Goal: Obtain resource: Obtain resource

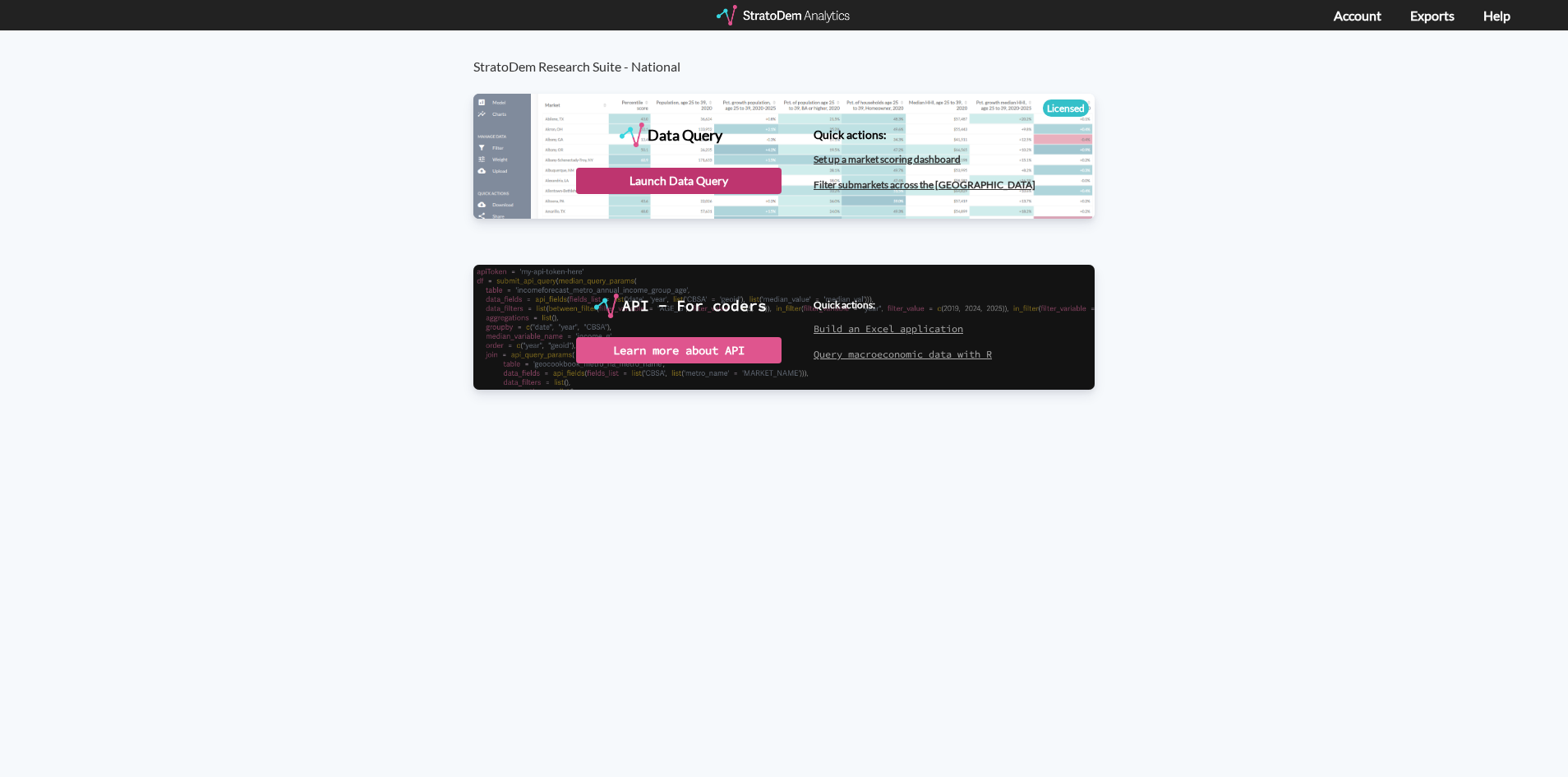
click at [655, 174] on div "Launch Data Query" at bounding box center [679, 181] width 206 height 27
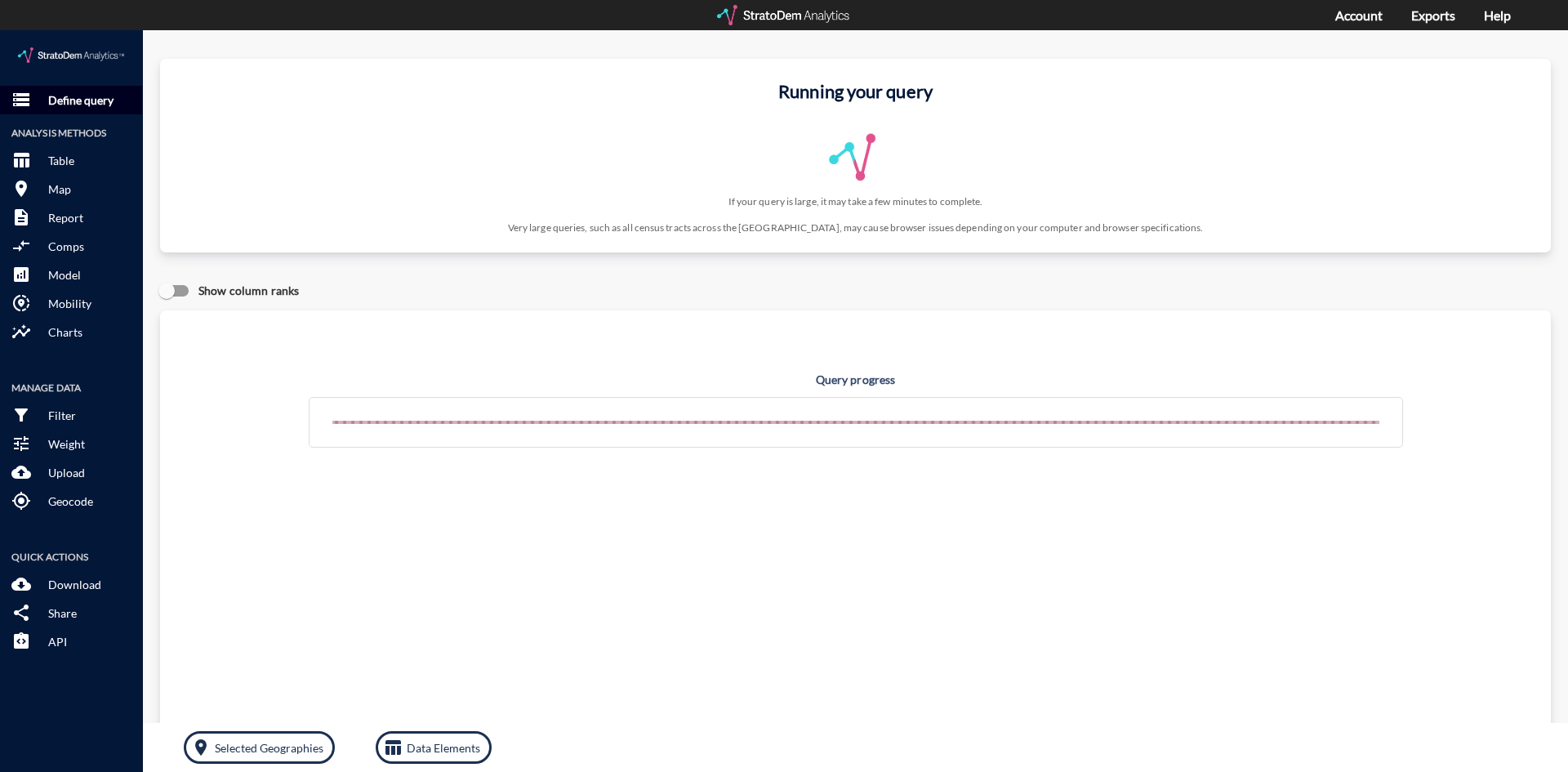
click p "Define query"
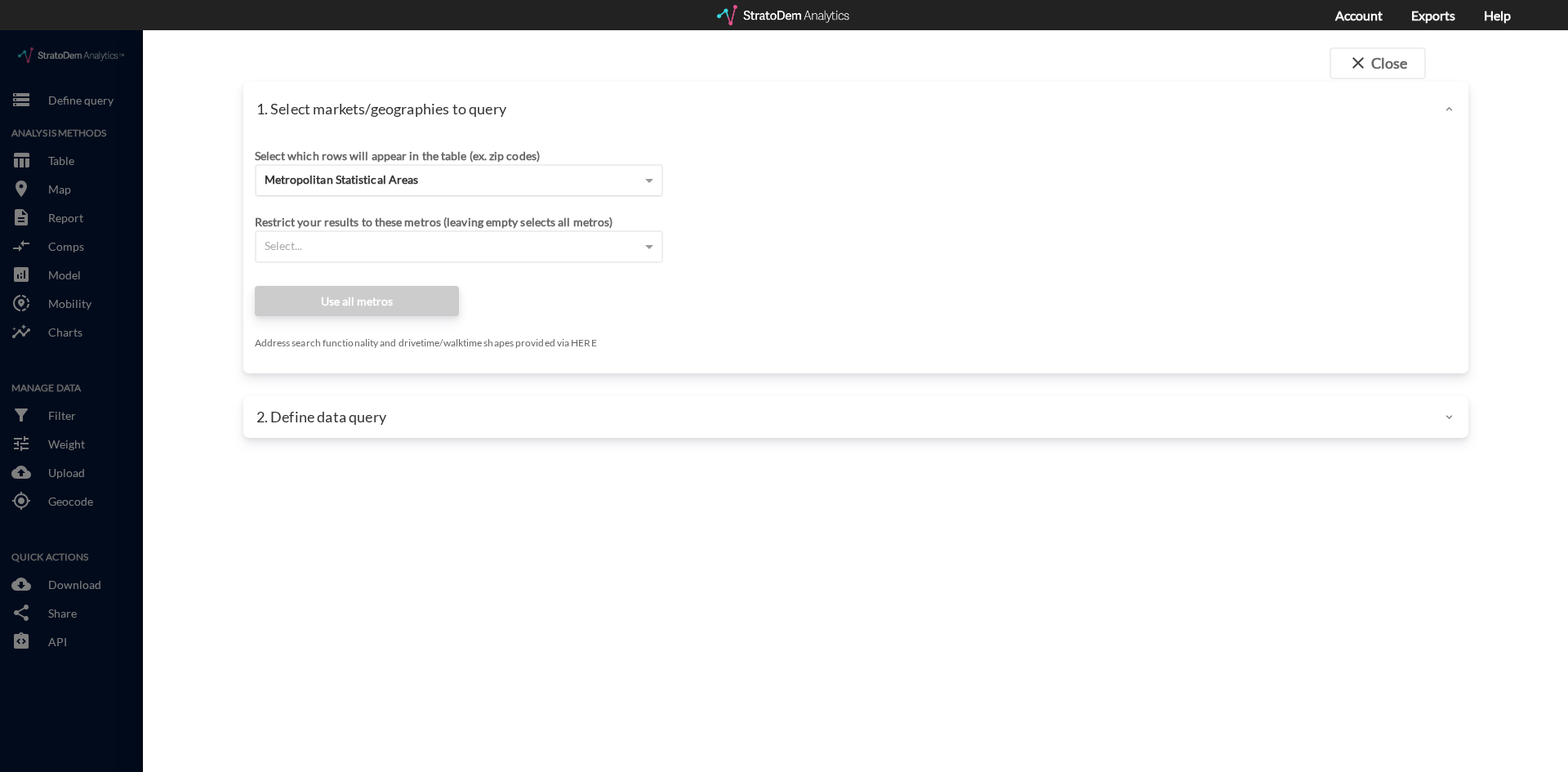
click span "Metropolitan Statistical Areas"
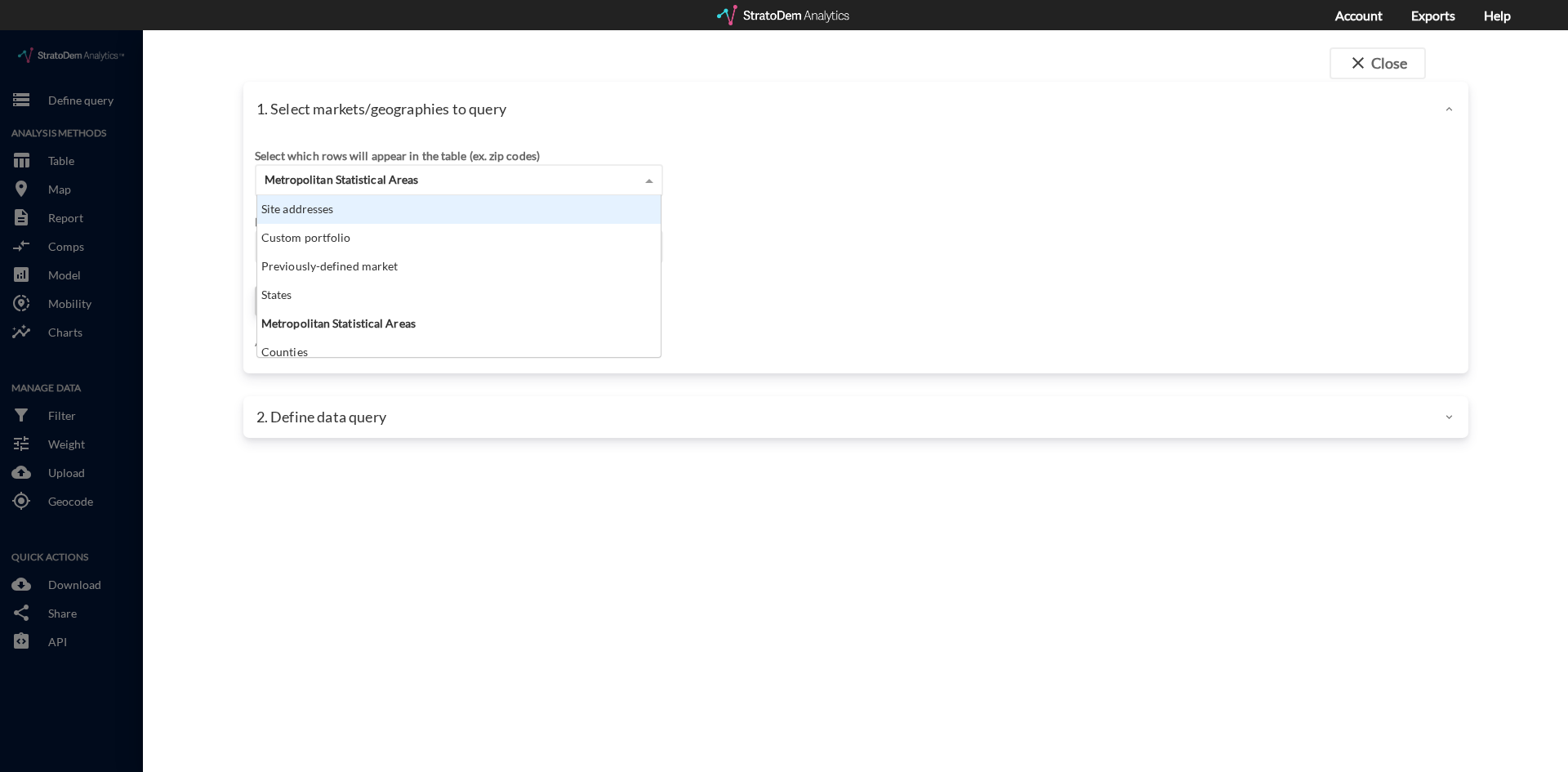
click div "Site addresses"
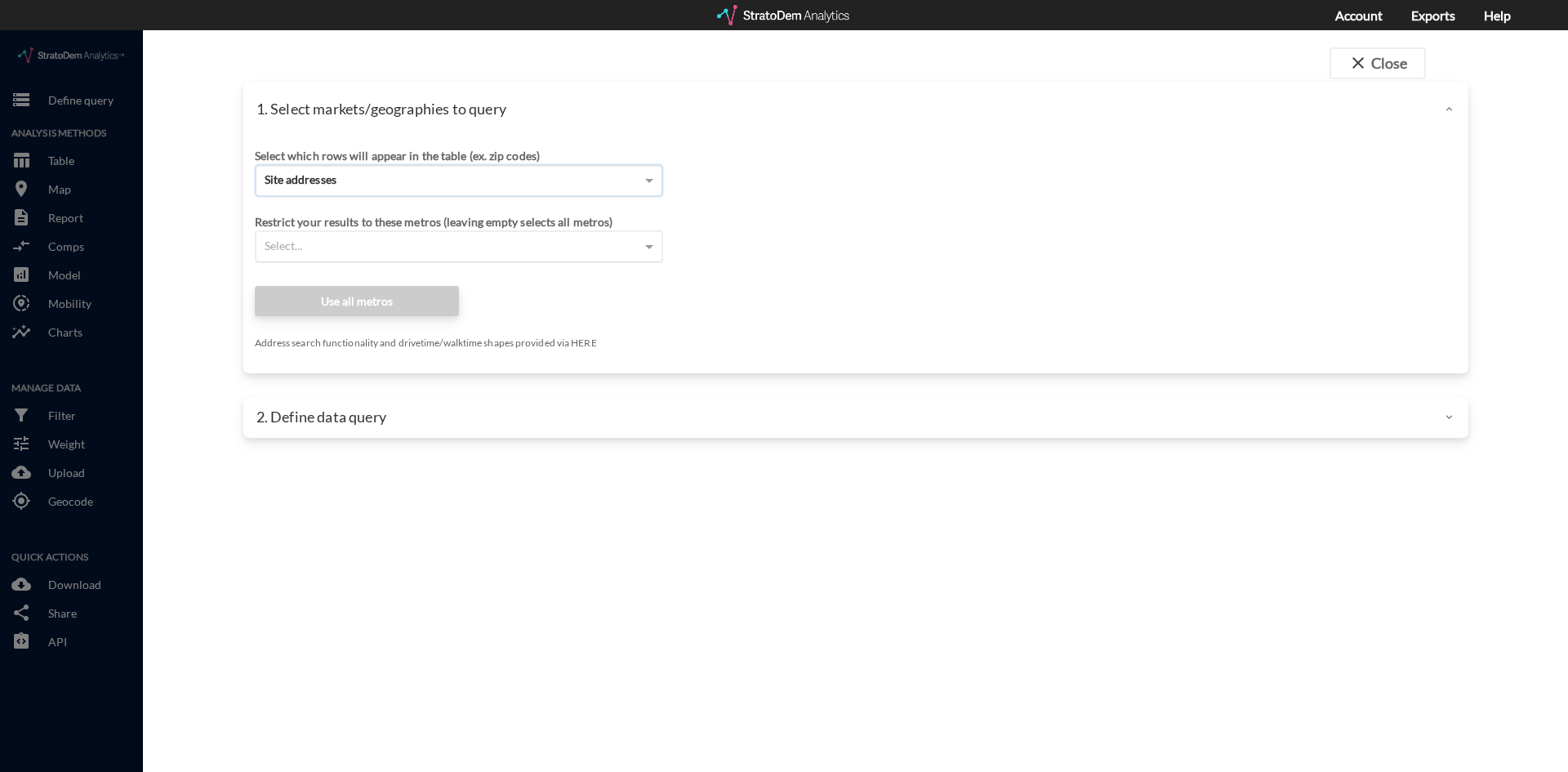
click div "Select..."
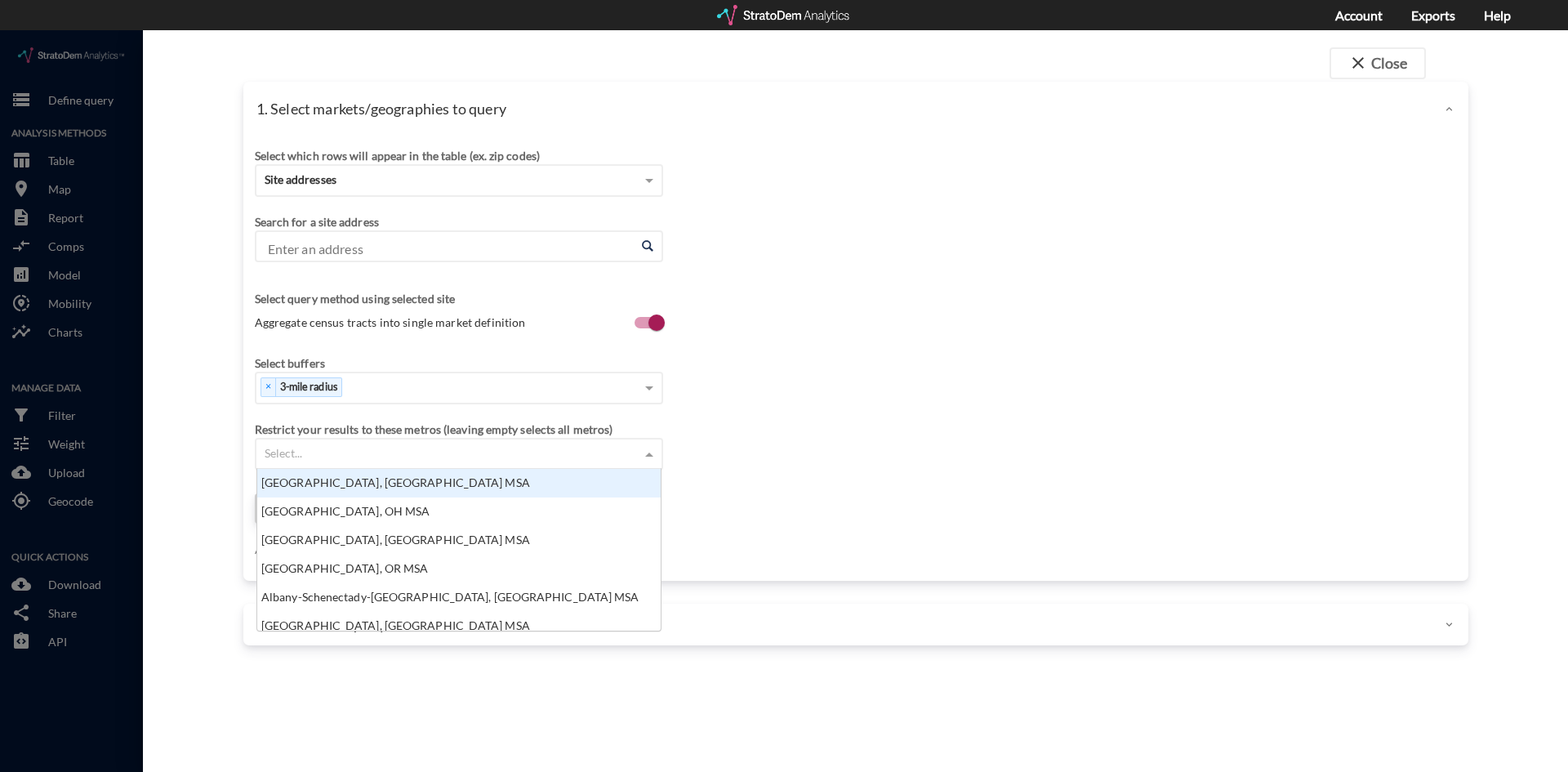
scroll to position [149, 394]
click input "Enter an address"
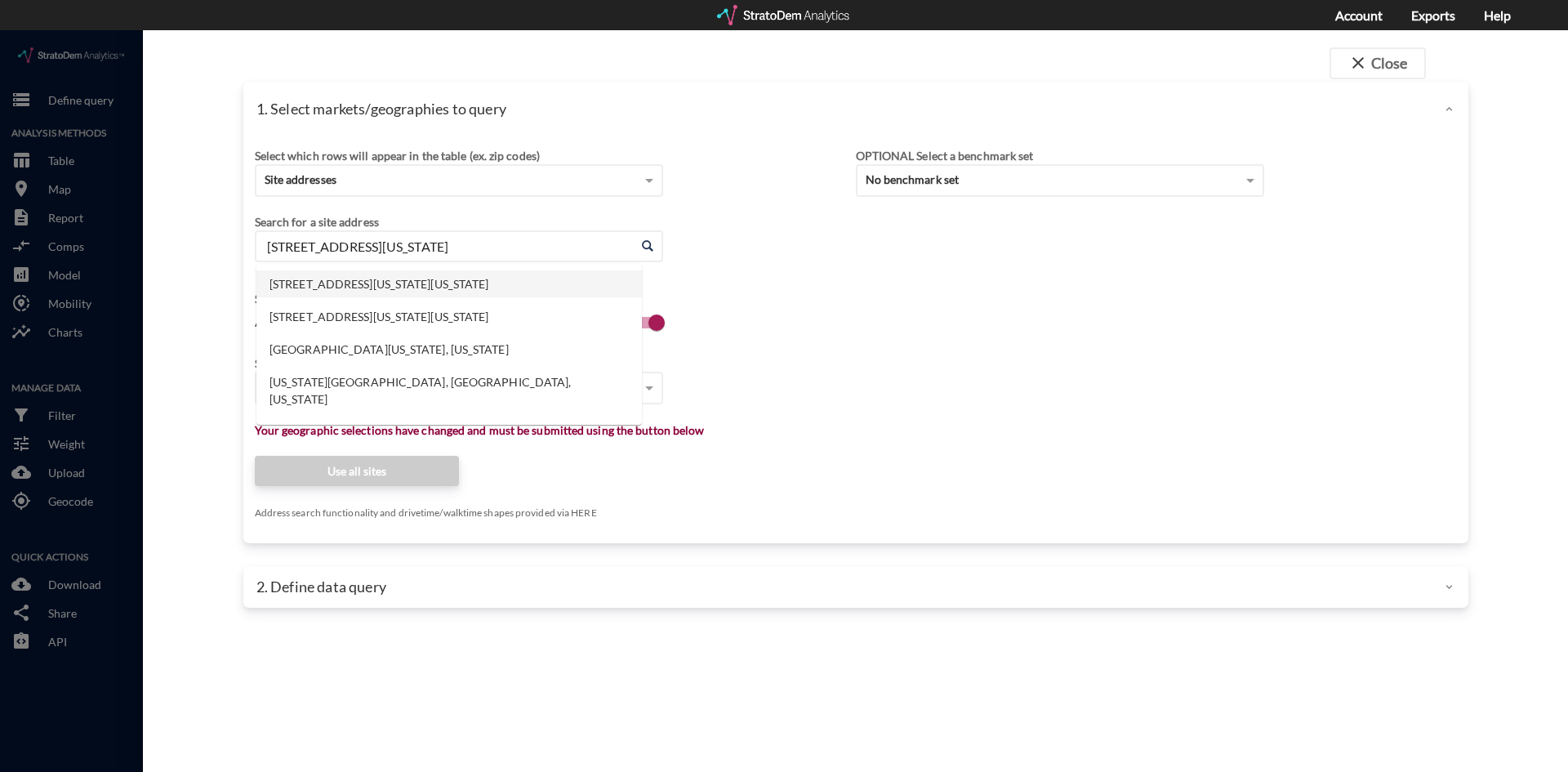
click li "400 Georgia St NE, Knoxville, Tennessee"
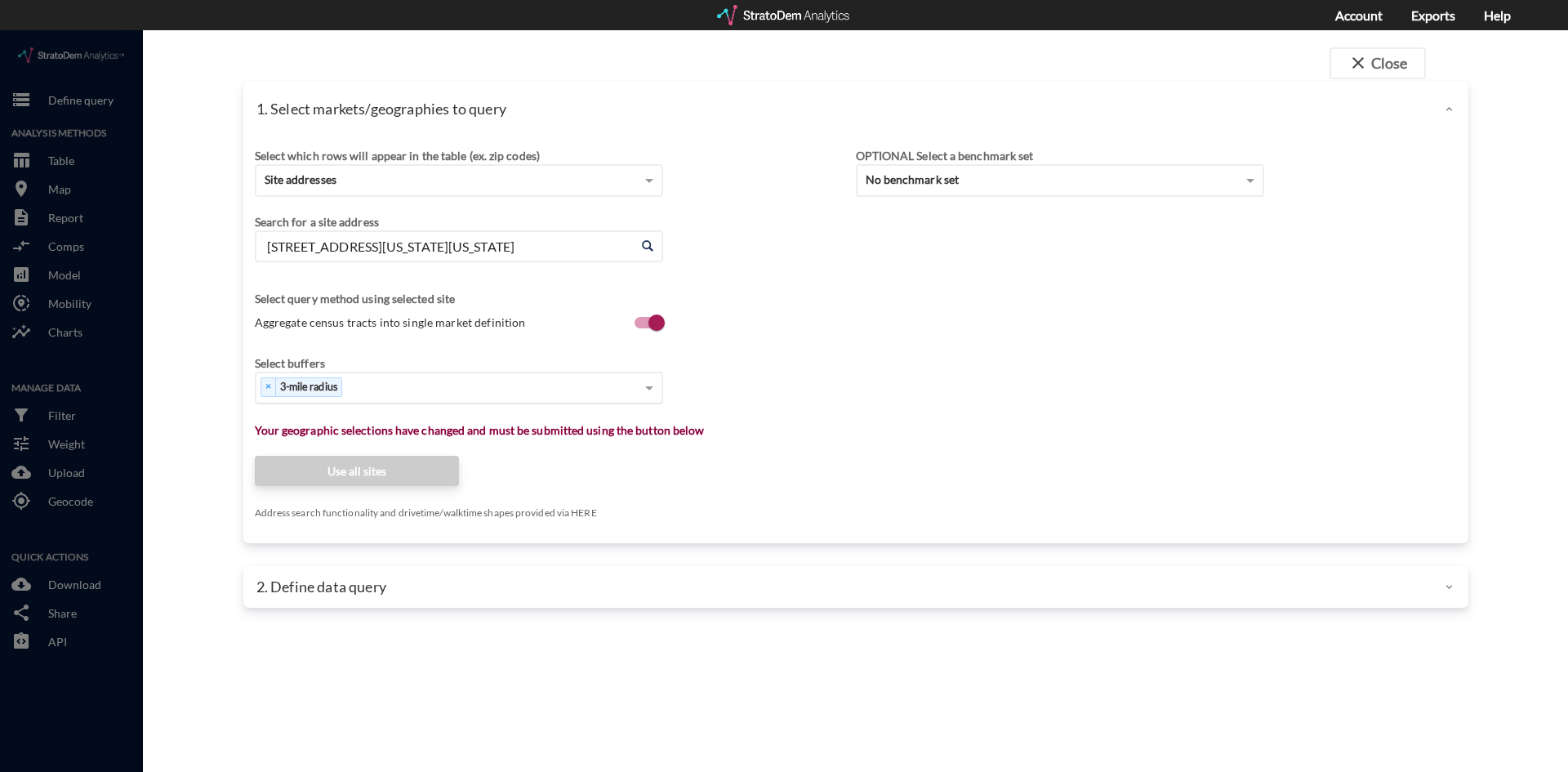
type input "400 Georgia St NE, Knoxville, Tennessee"
click div "Select which rows will appear in the table (ex. zip codes) Site addresses Selec…"
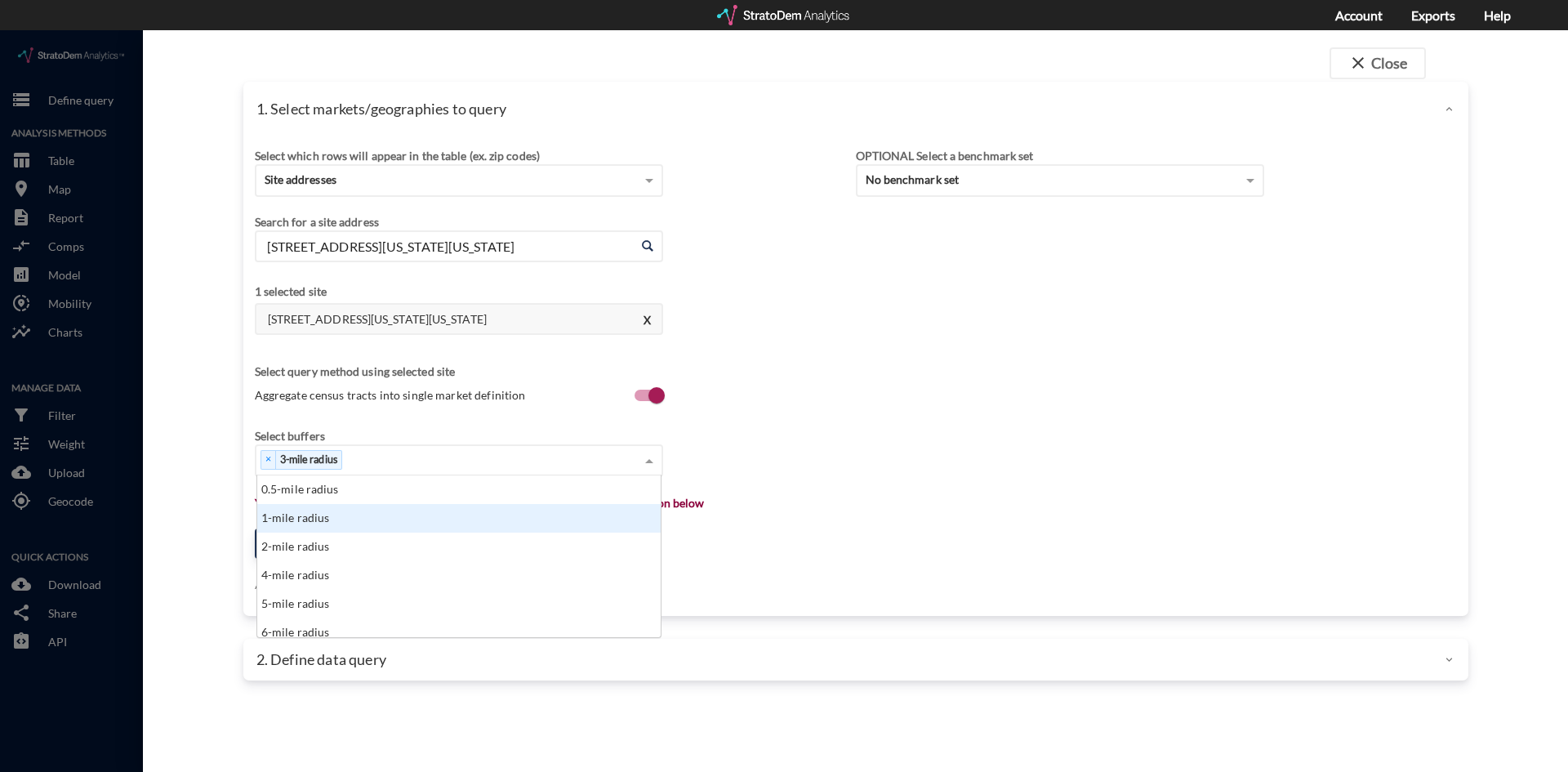
click div "1-mile radius"
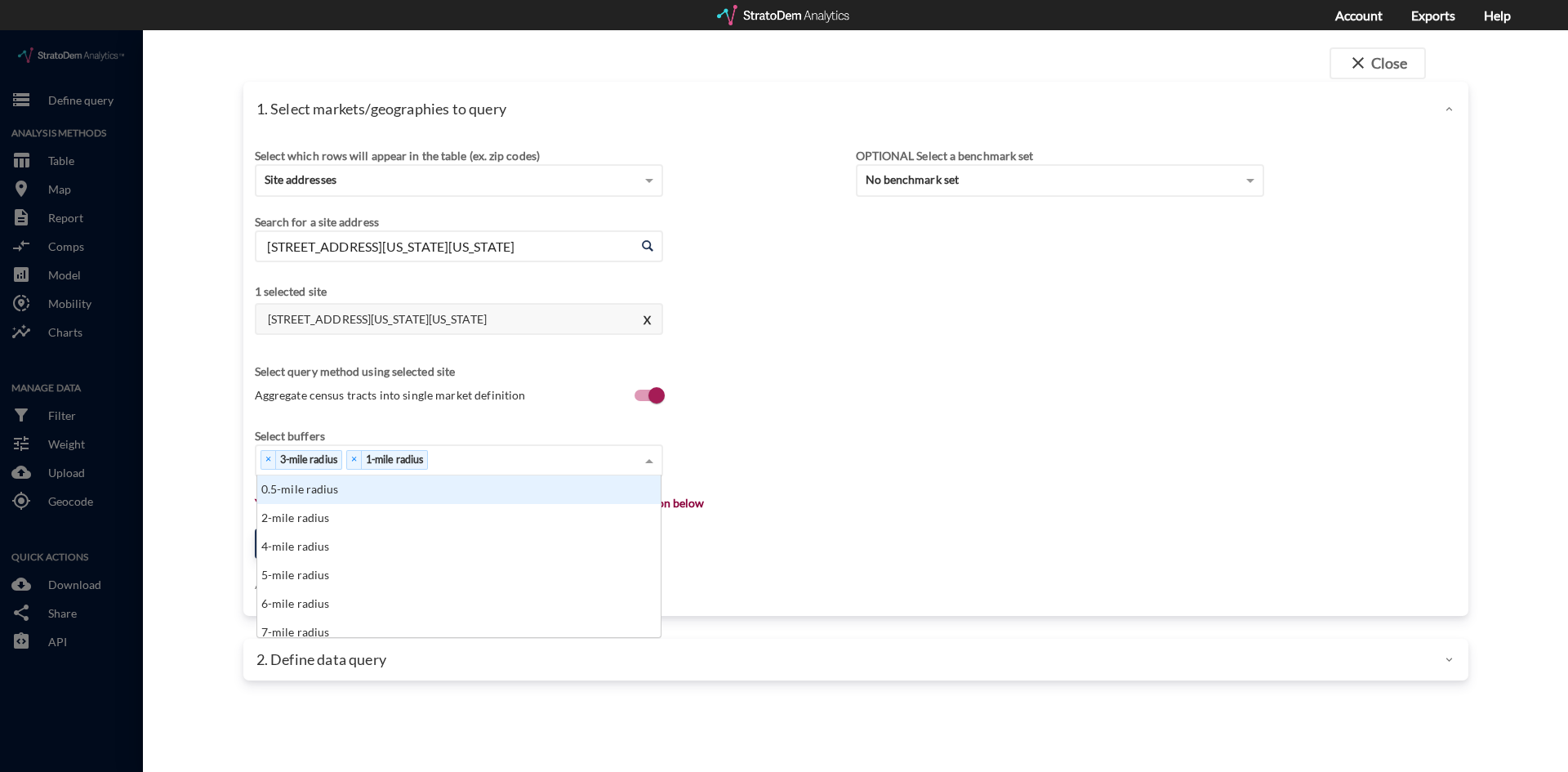
click div "× 3-mile radius × 1-mile radius"
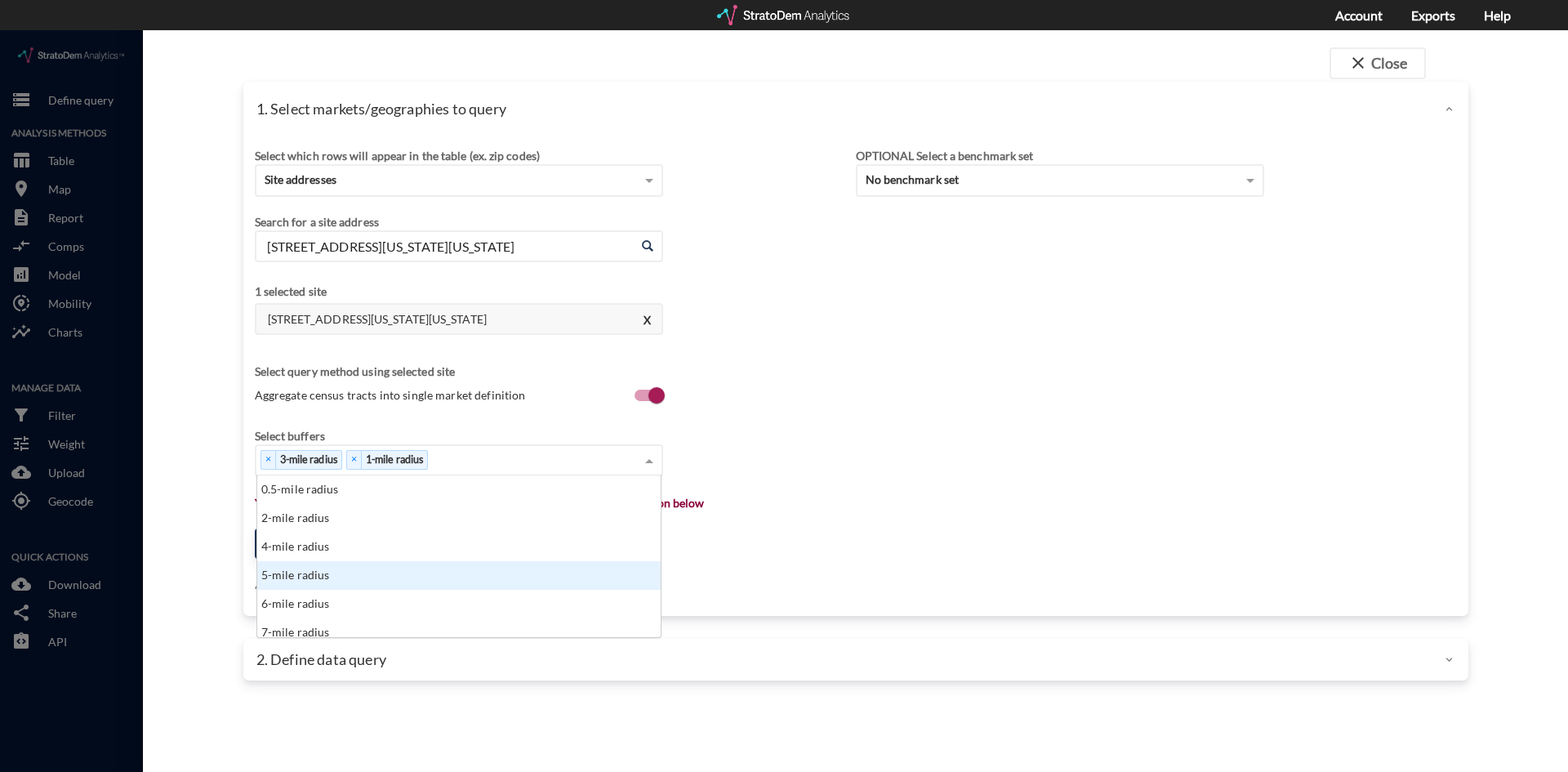
click div "5-mile radius"
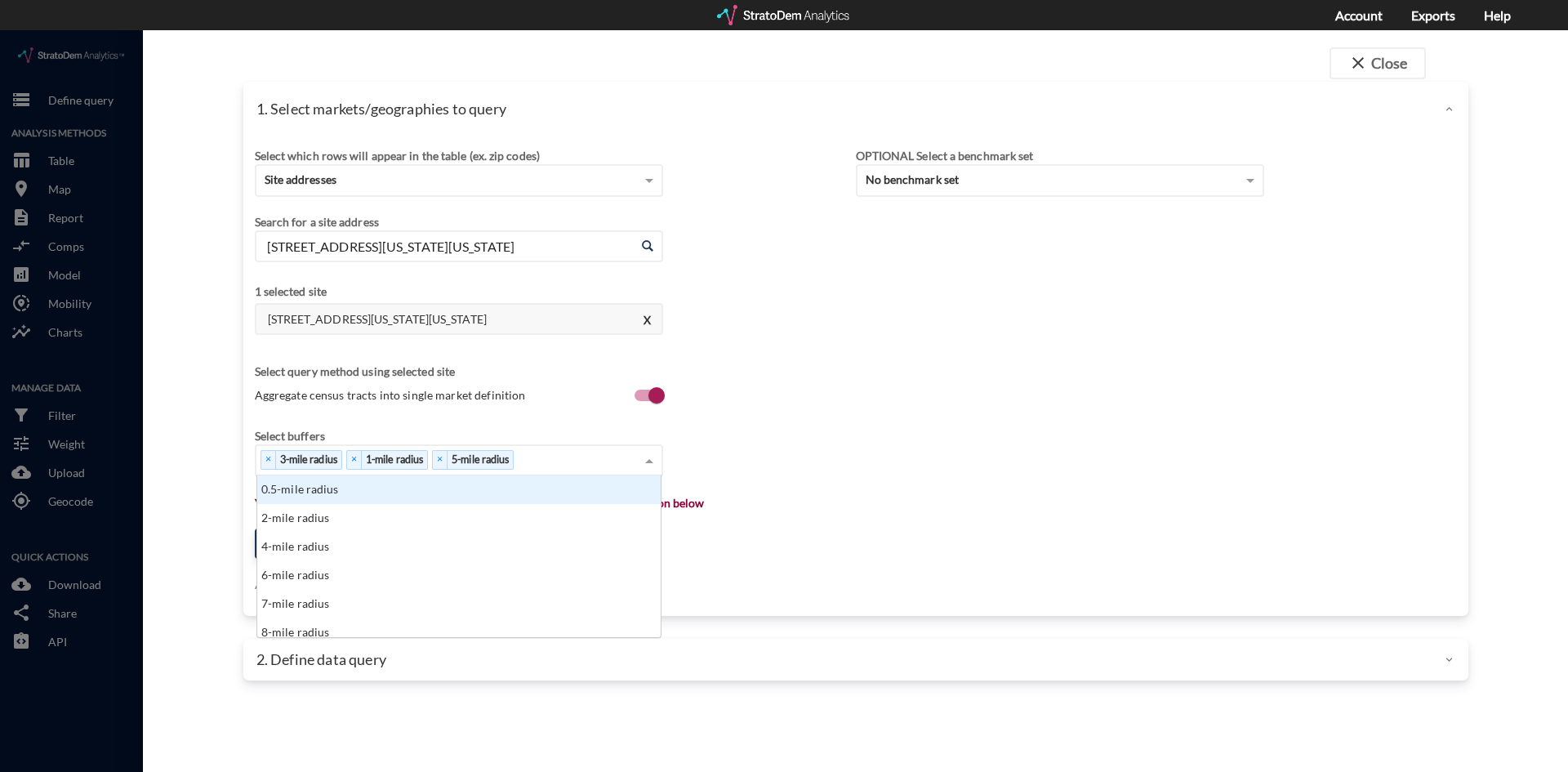
click div "× 3-mile radius × 1-mile radius × 5-mile radius"
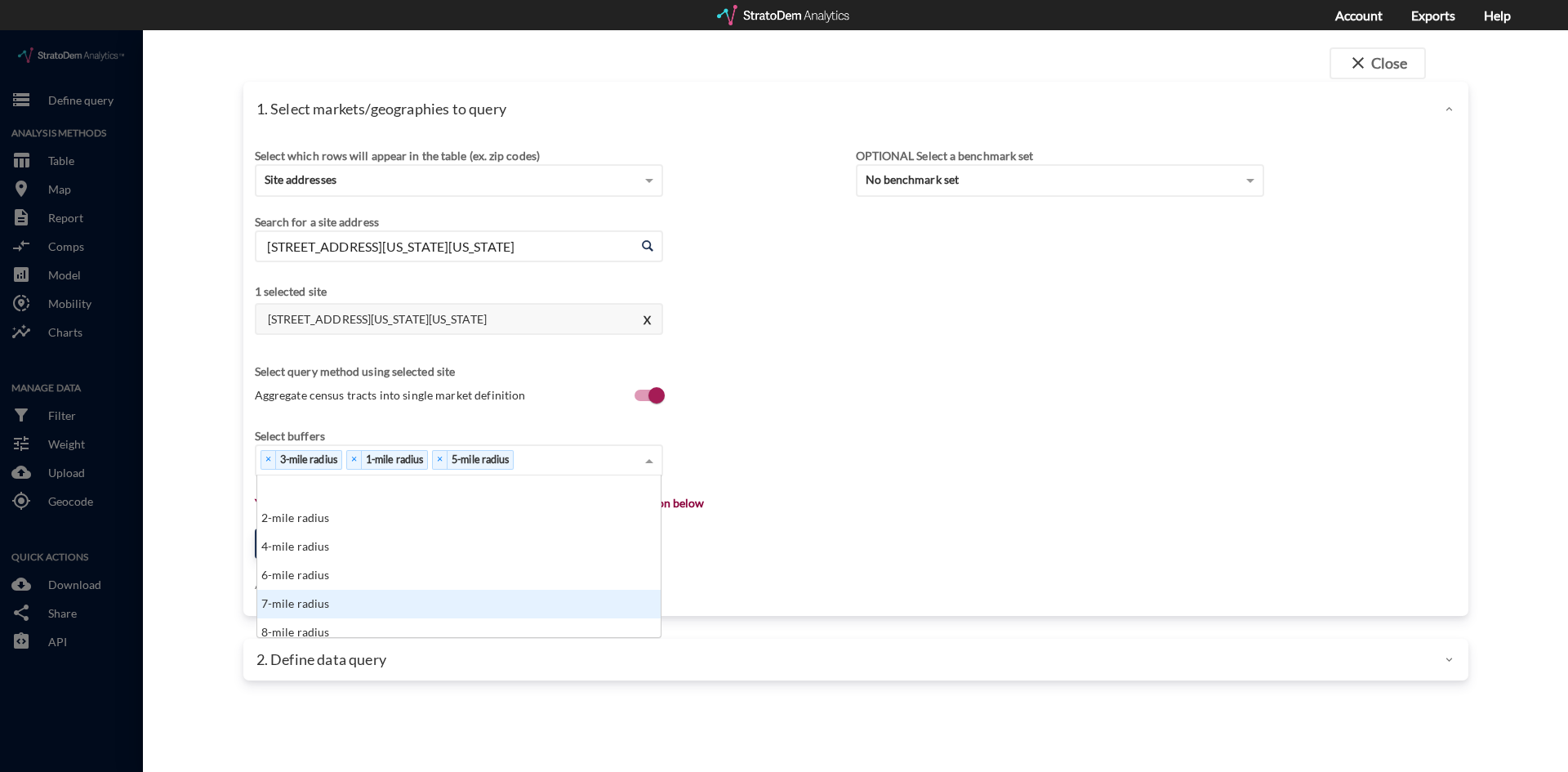
scroll to position [82, 0]
click div "10-mile radius"
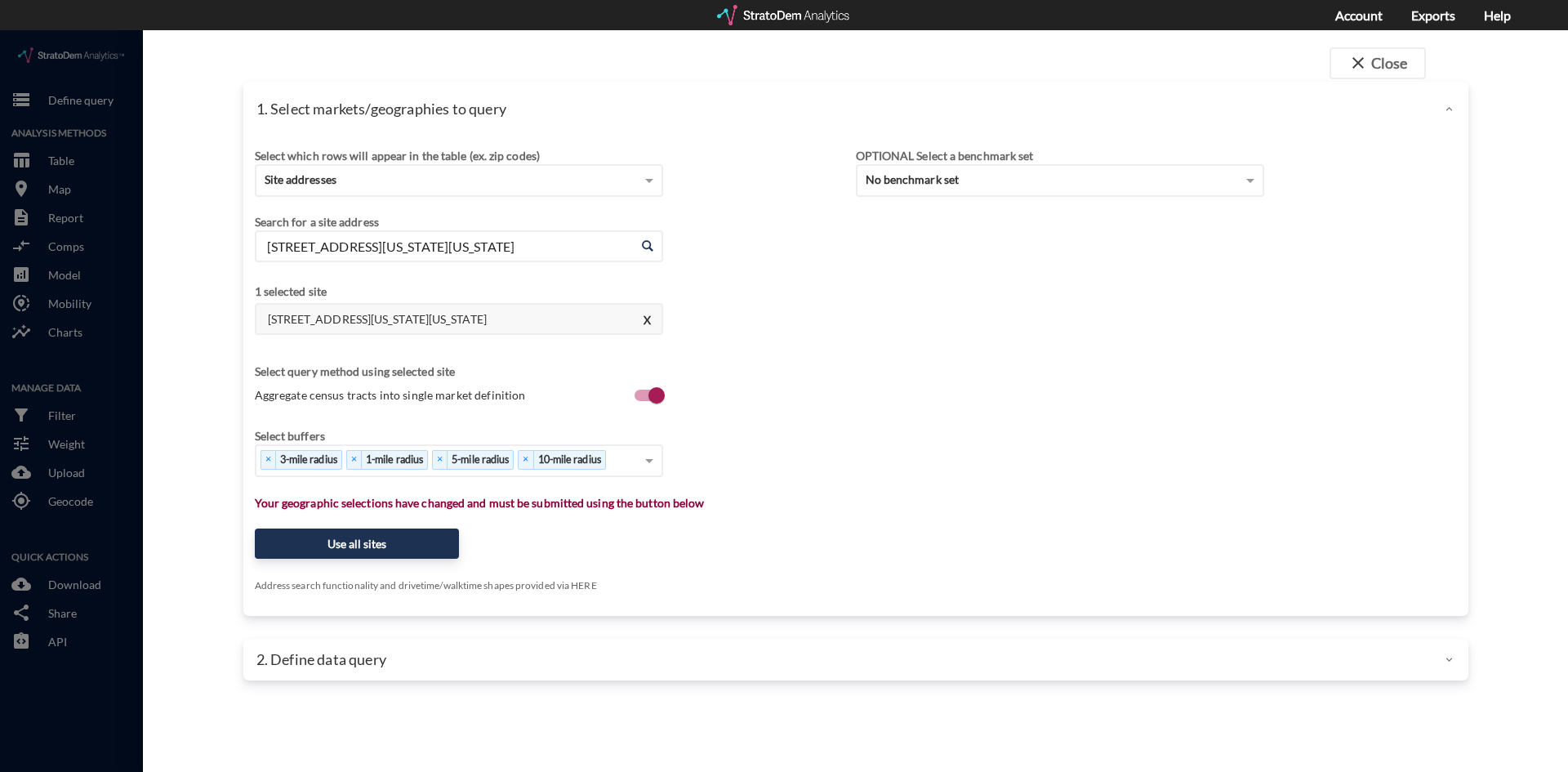
click p "Your geographic selections have changed and must be submitted using the button …"
click button "Use all sites"
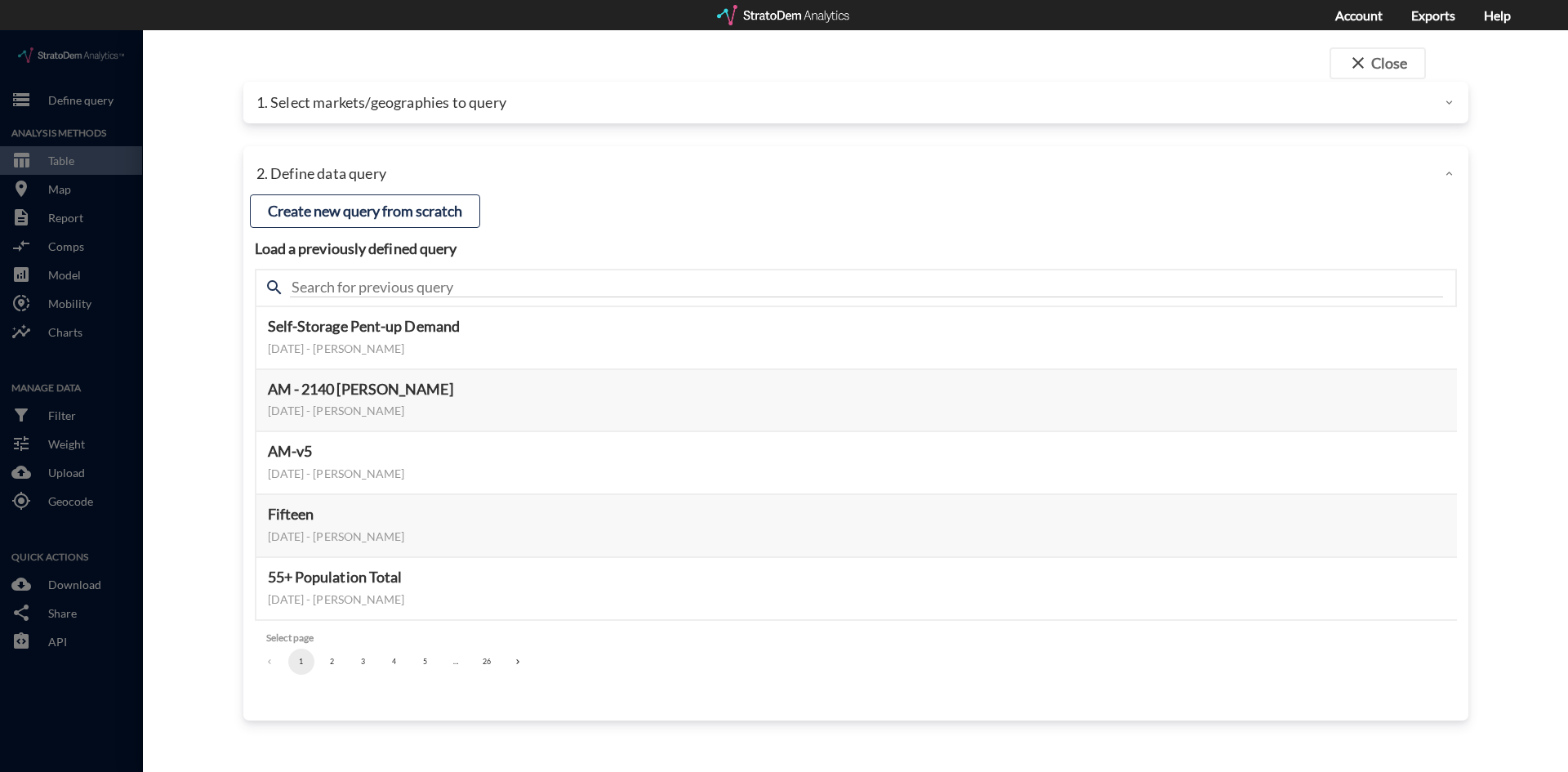
click div "search"
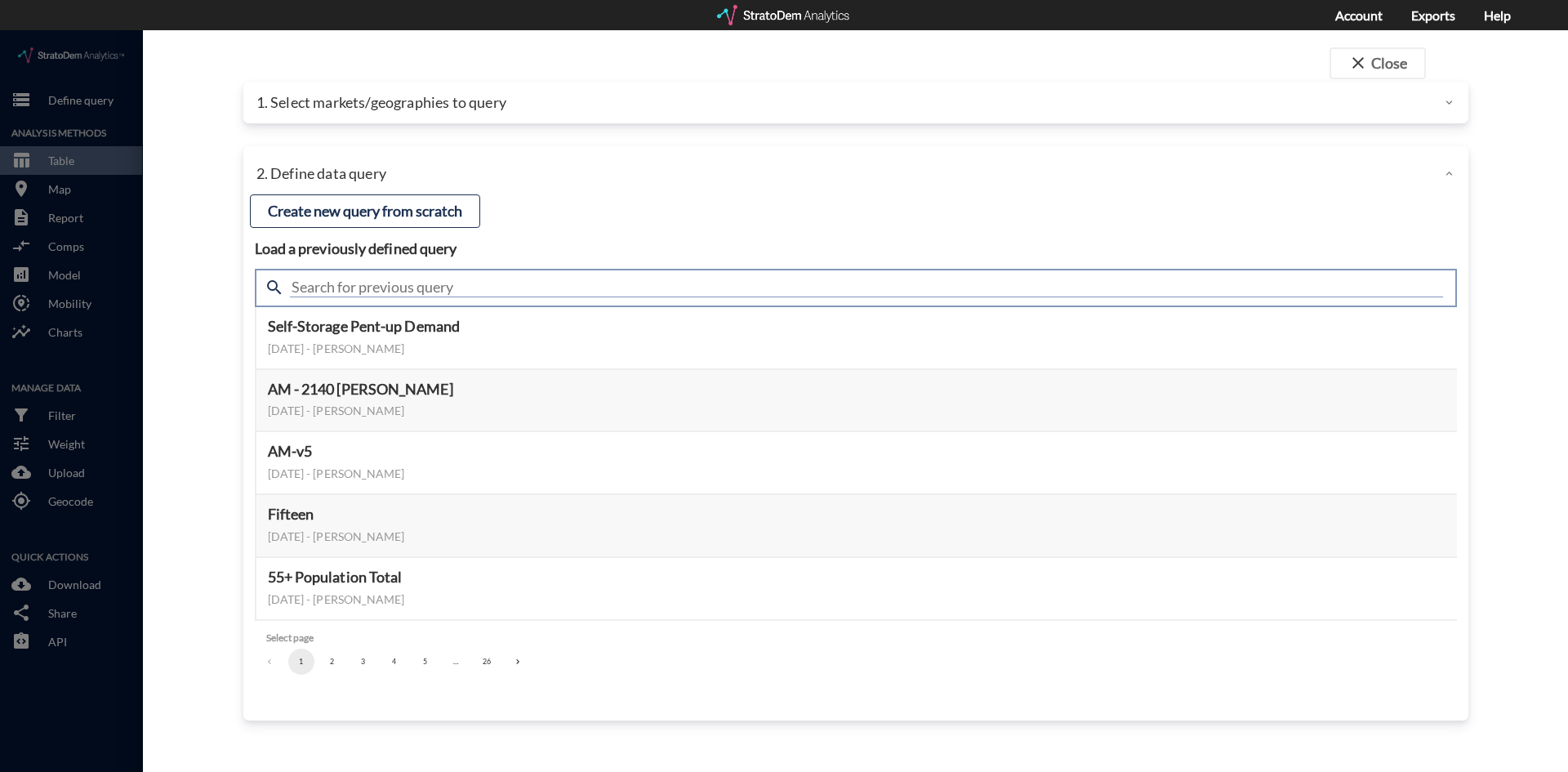
click input "text"
type input "housing demand"
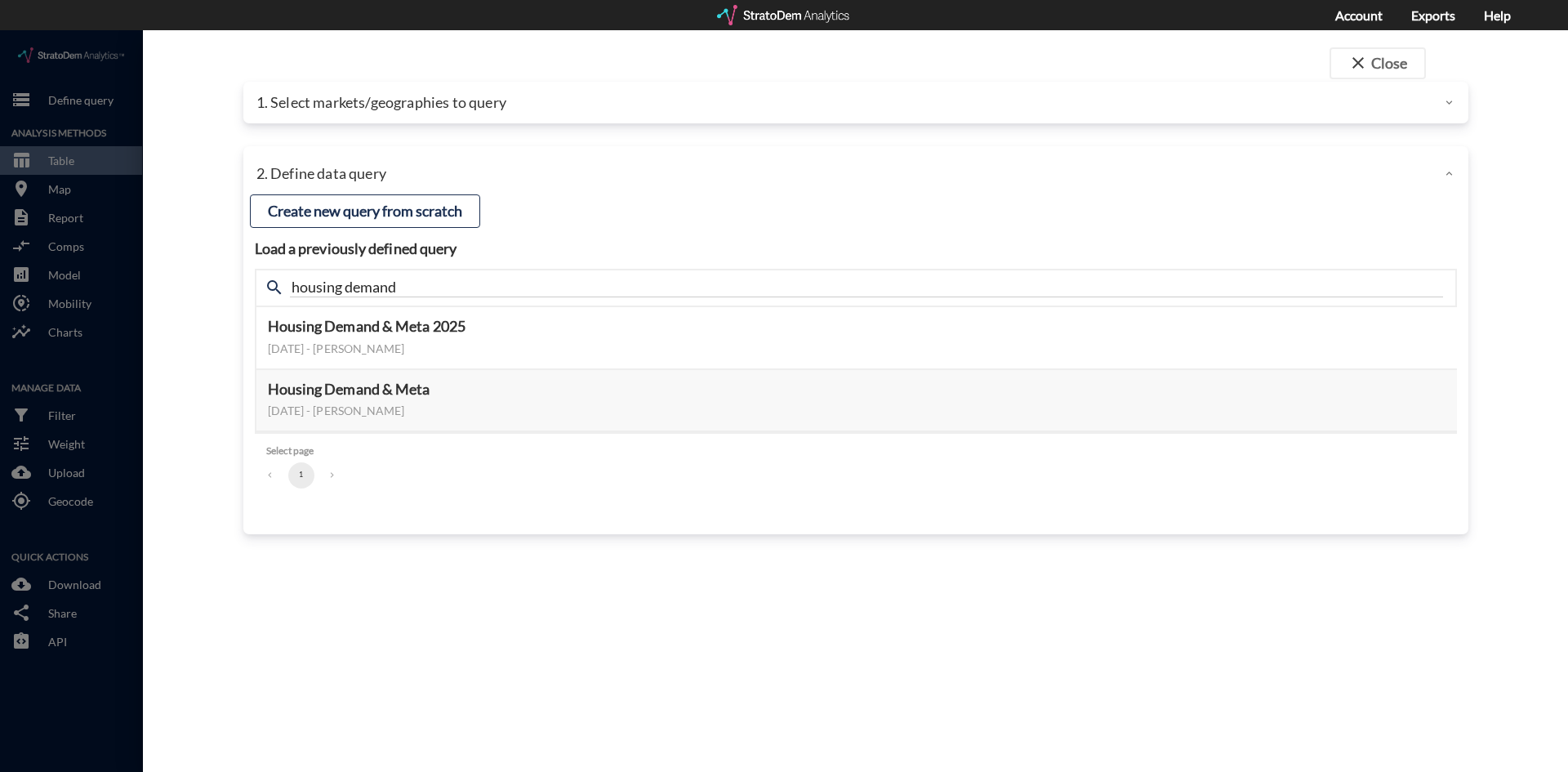
click div "close Close 1. Select markets/geographies to query Select which rows will appea…"
click button "Select this query"
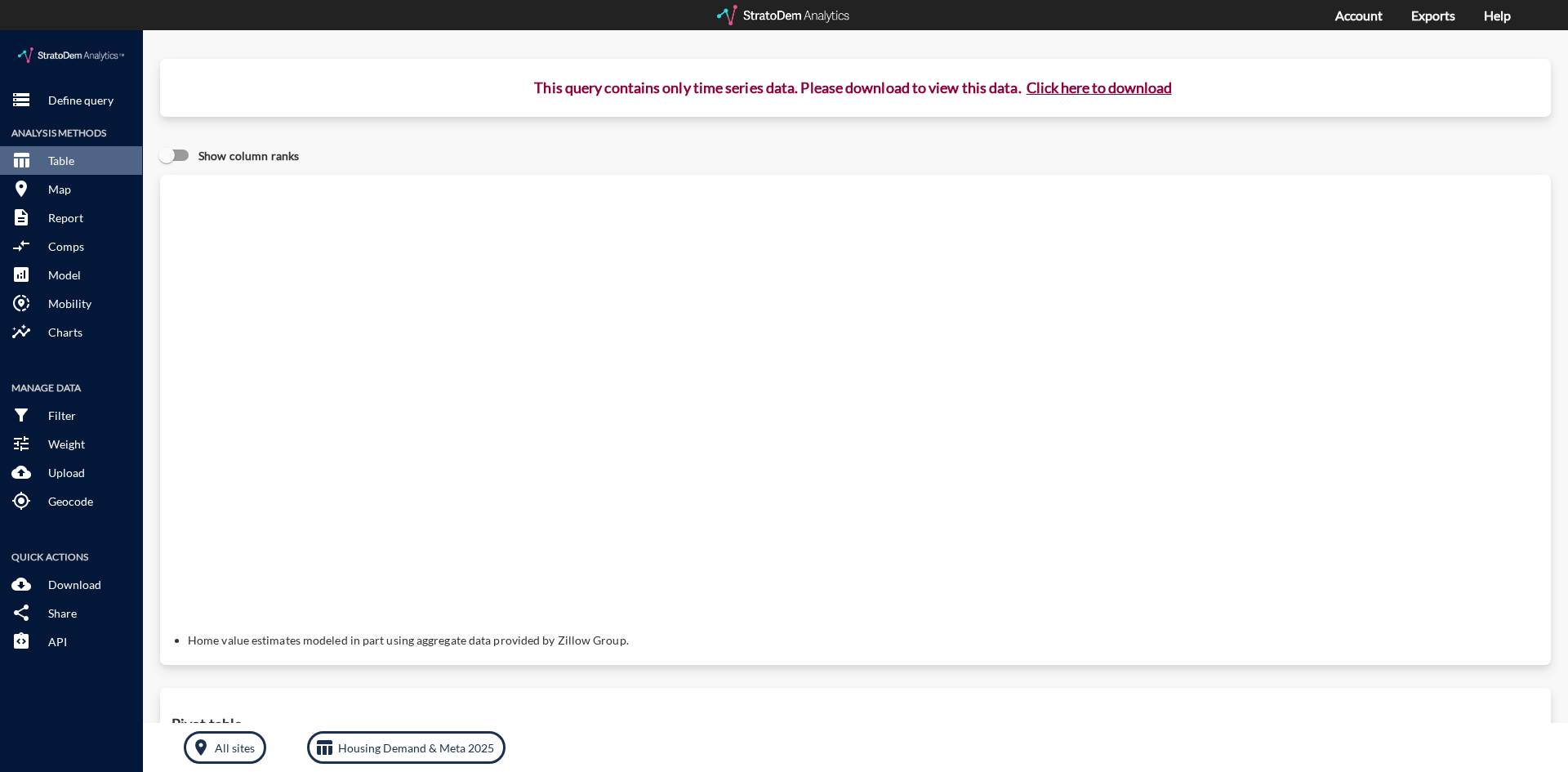
click button "Click here to download"
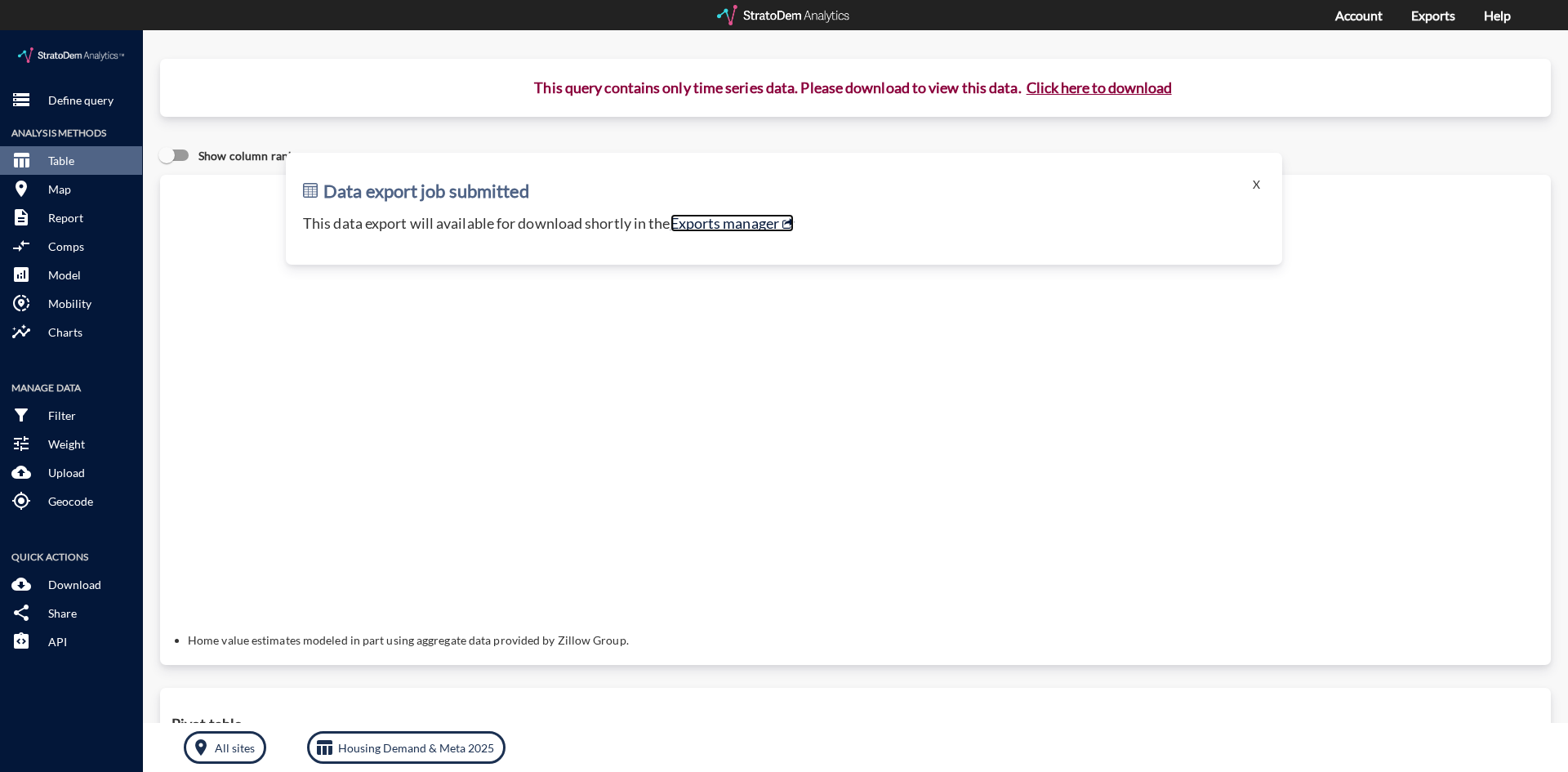
click link "Exports manager"
